Goal: Task Accomplishment & Management: Use online tool/utility

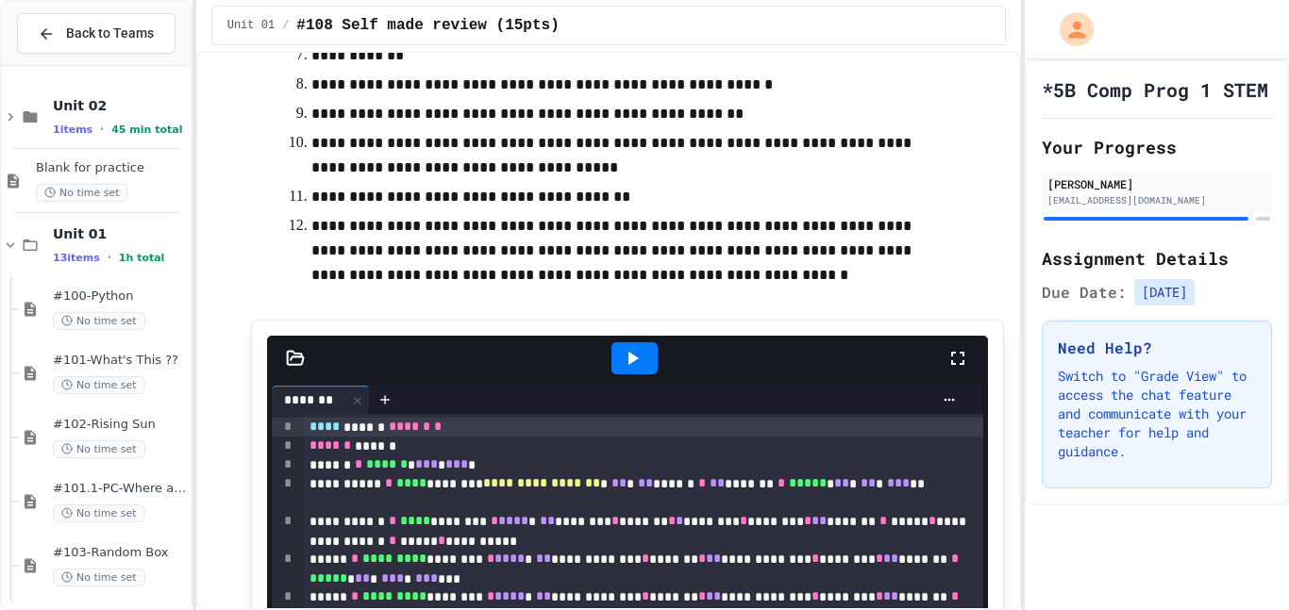
scroll to position [643, 0]
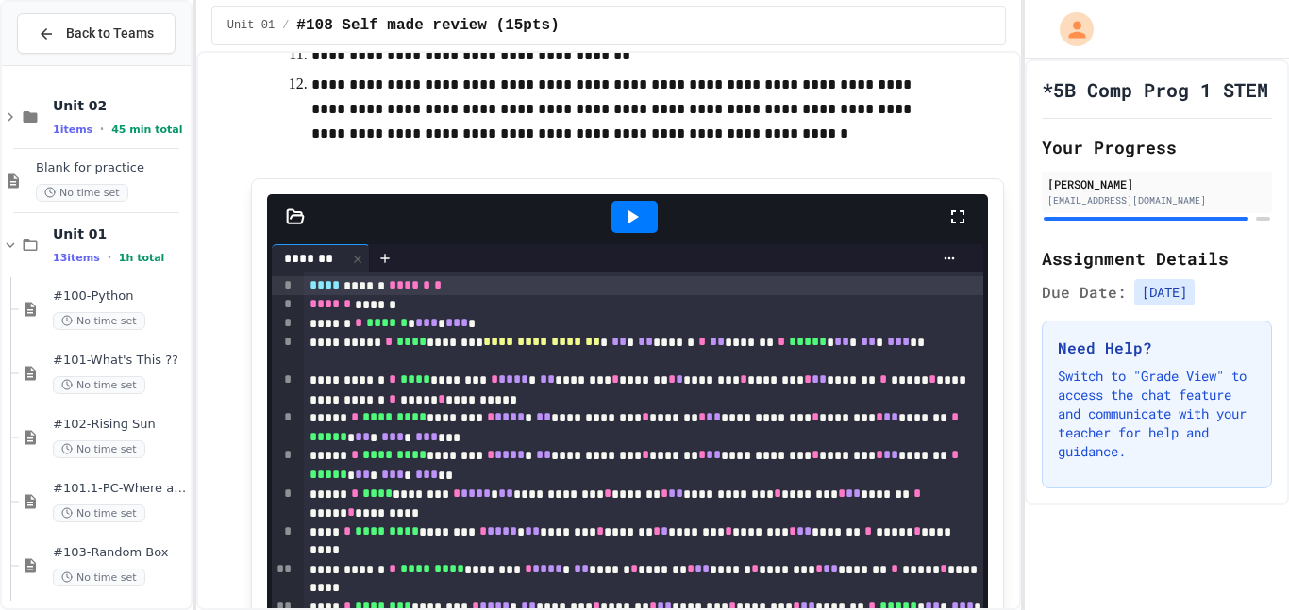
click at [629, 216] on icon at bounding box center [633, 216] width 10 height 13
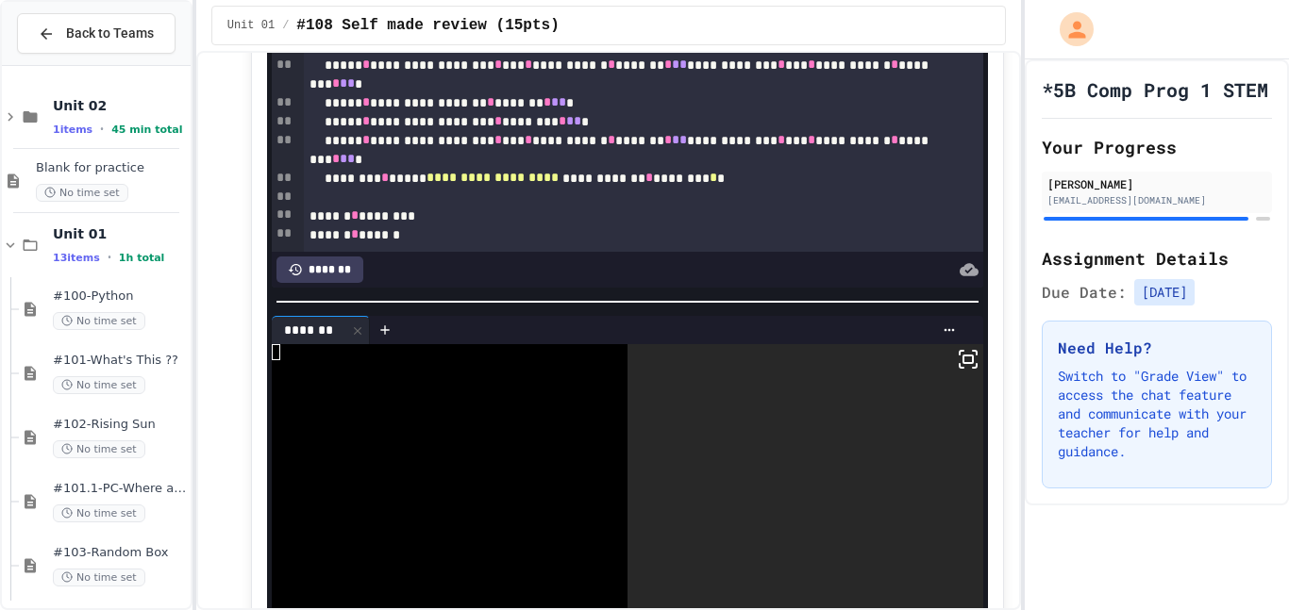
scroll to position [972, 0]
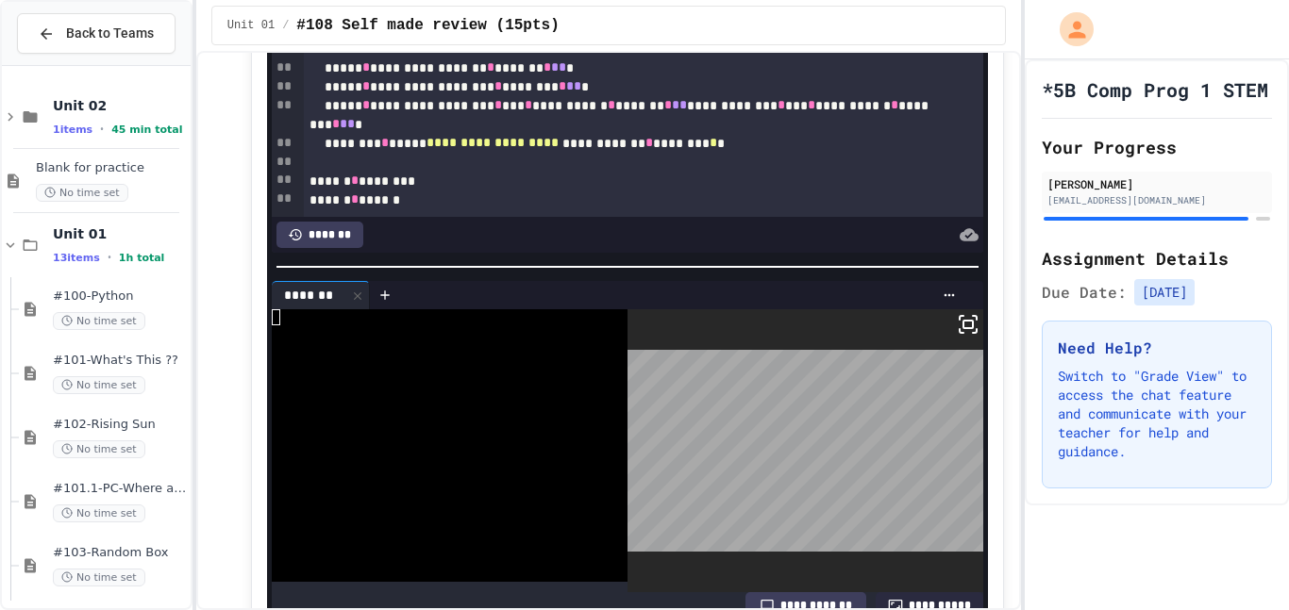
click at [967, 323] on icon at bounding box center [968, 324] width 23 height 23
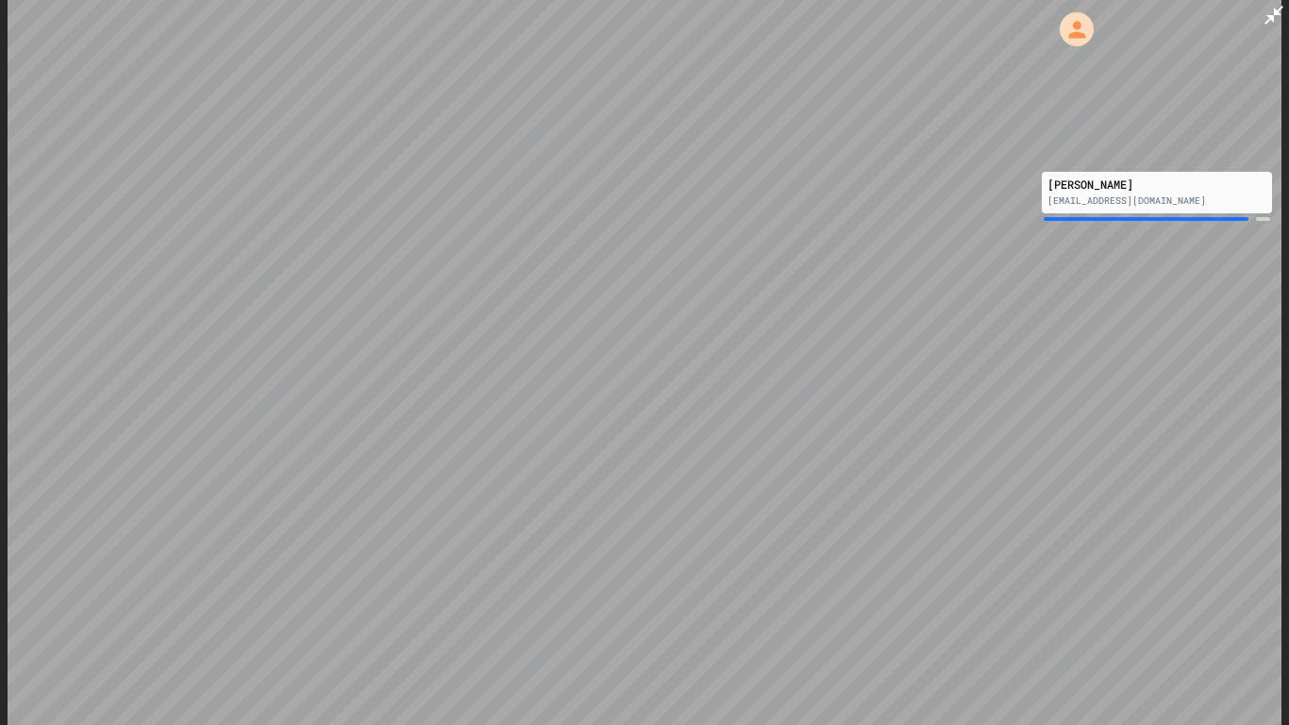
click at [0, 288] on div at bounding box center [644, 362] width 1289 height 725
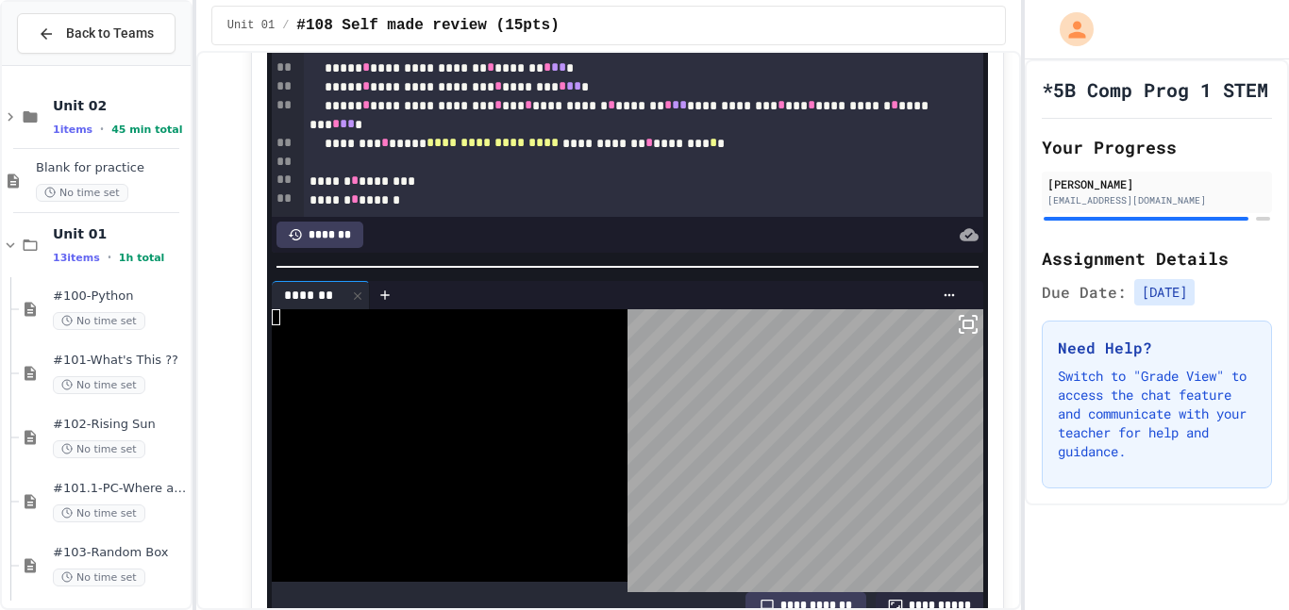
click at [591, 119] on div at bounding box center [644, 305] width 1289 height 610
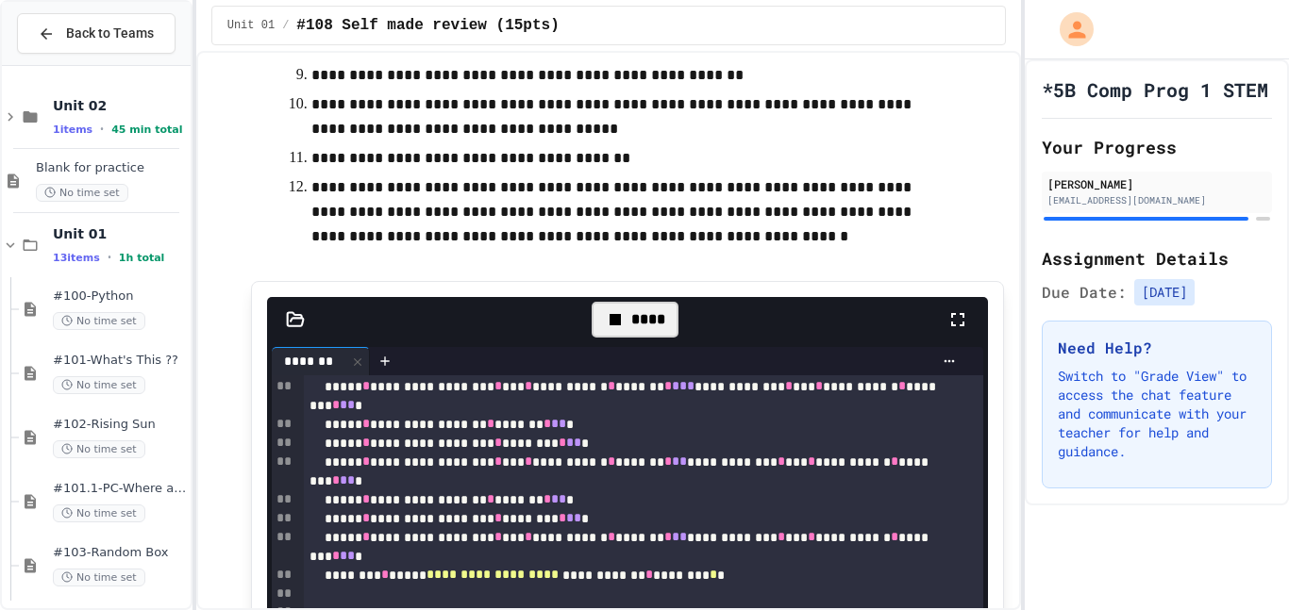
scroll to position [576, 0]
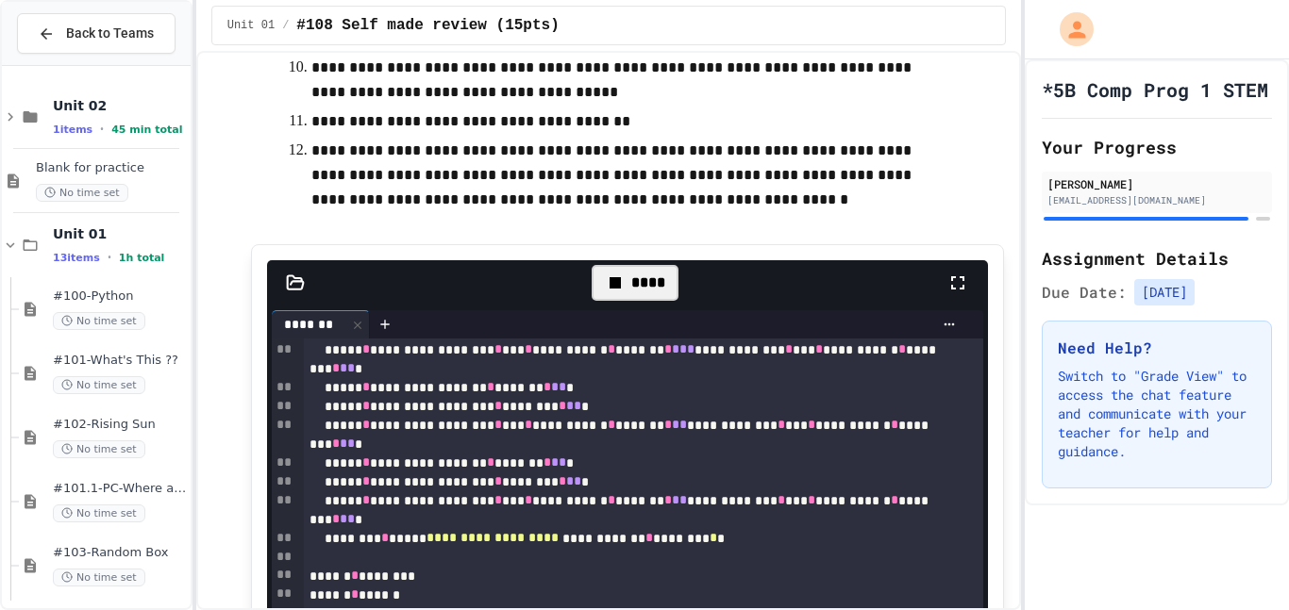
click at [644, 292] on div "****" at bounding box center [635, 283] width 86 height 36
click at [644, 292] on div at bounding box center [634, 283] width 46 height 32
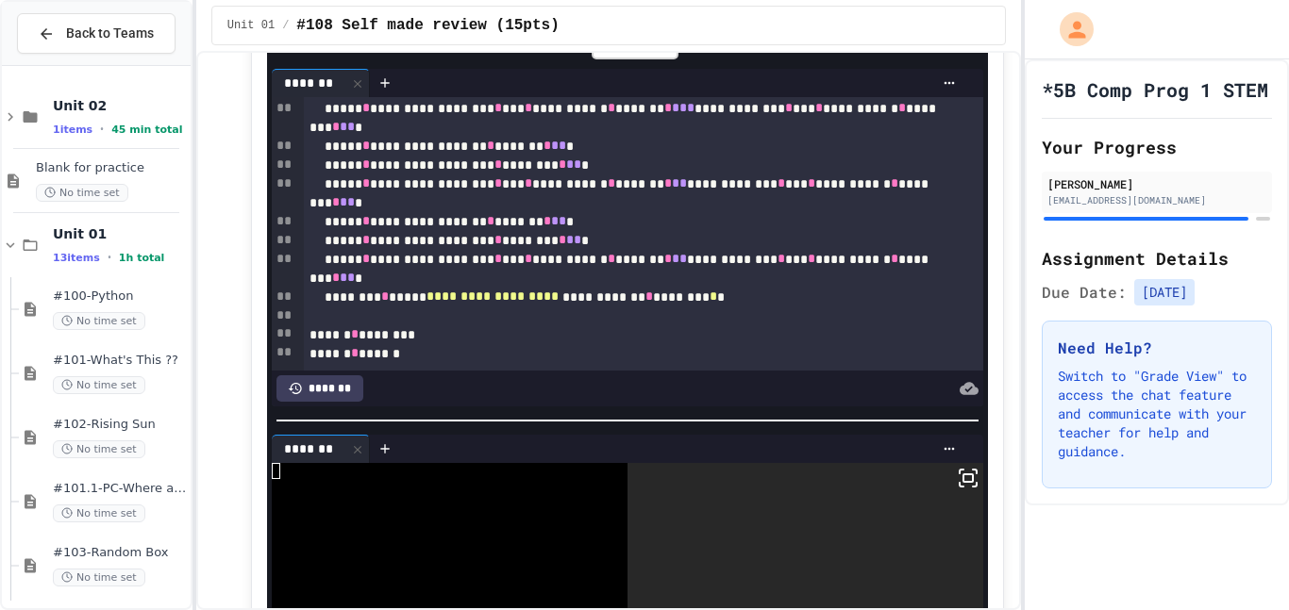
scroll to position [880, 0]
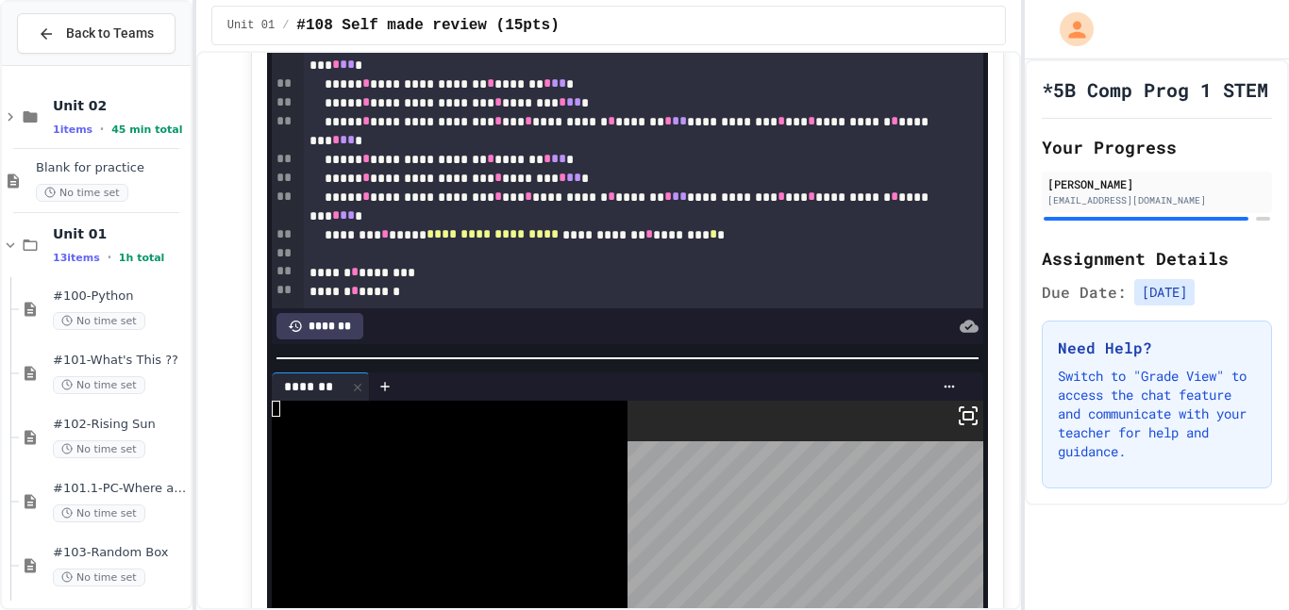
click at [960, 406] on icon at bounding box center [968, 416] width 23 height 23
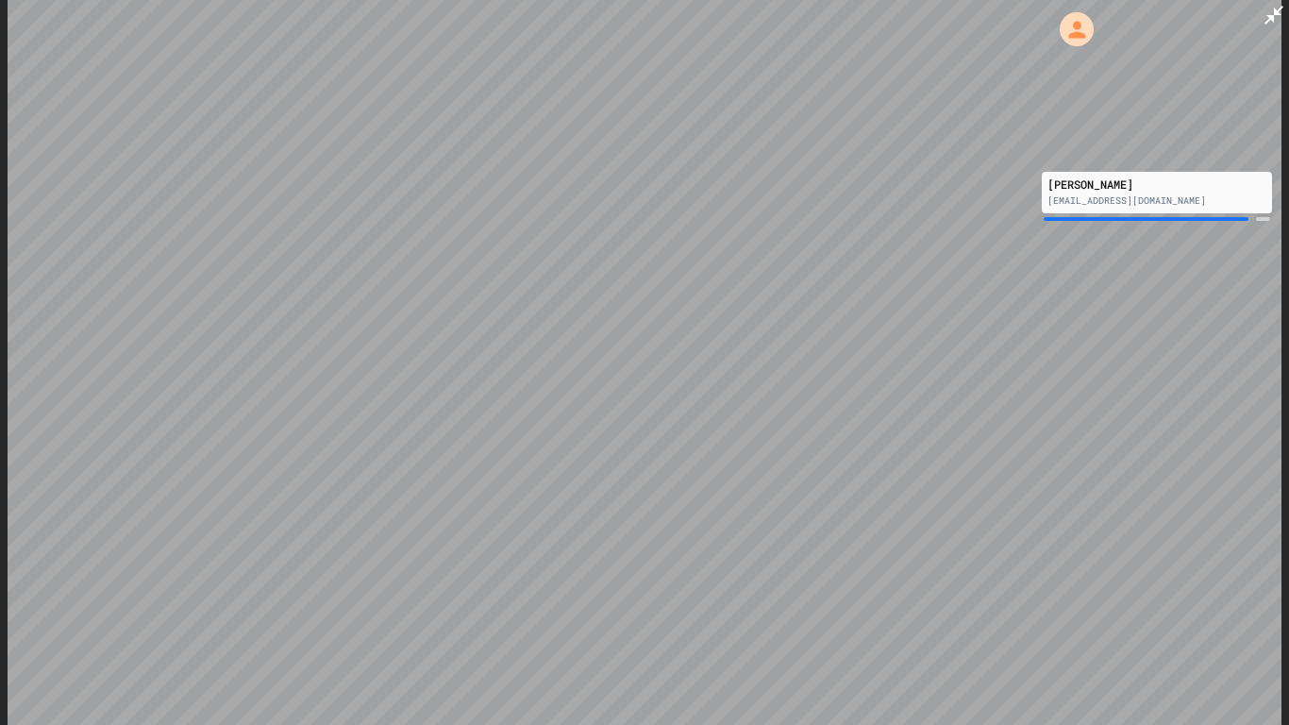
click at [1017, 221] on html "**********" at bounding box center [644, 362] width 1289 height 725
